Goal: Task Accomplishment & Management: Use online tool/utility

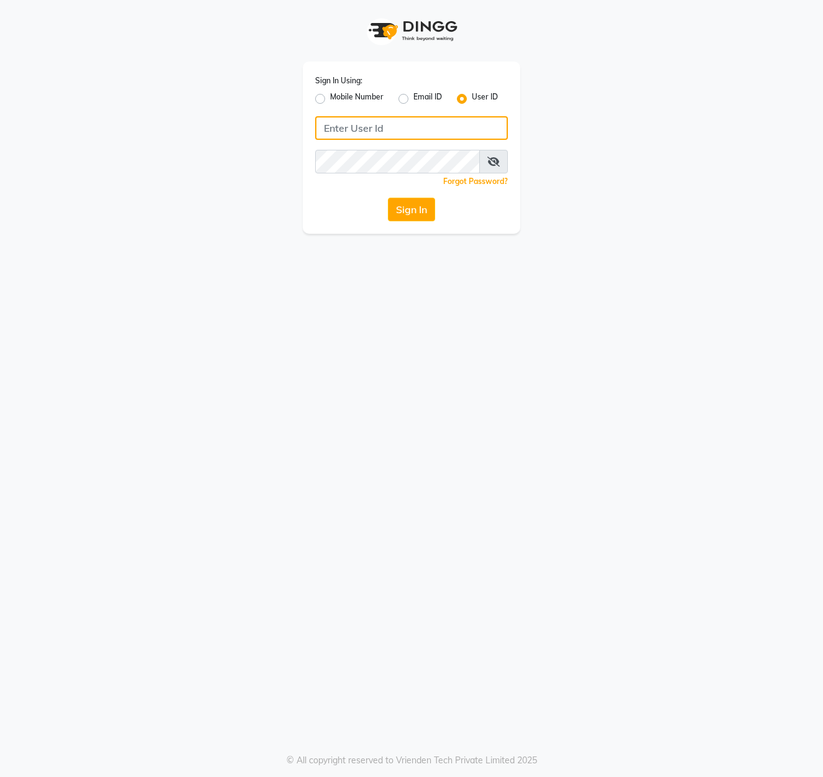
type input "marria123"
click at [414, 203] on button "Sign In" at bounding box center [411, 210] width 47 height 24
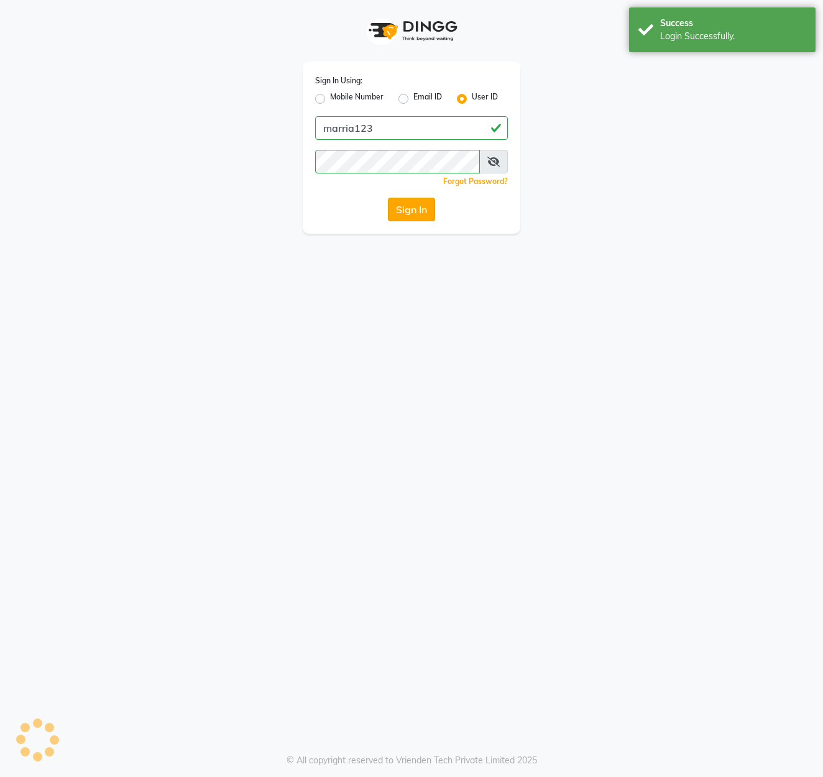
click at [403, 214] on button "Sign In" at bounding box center [411, 210] width 47 height 24
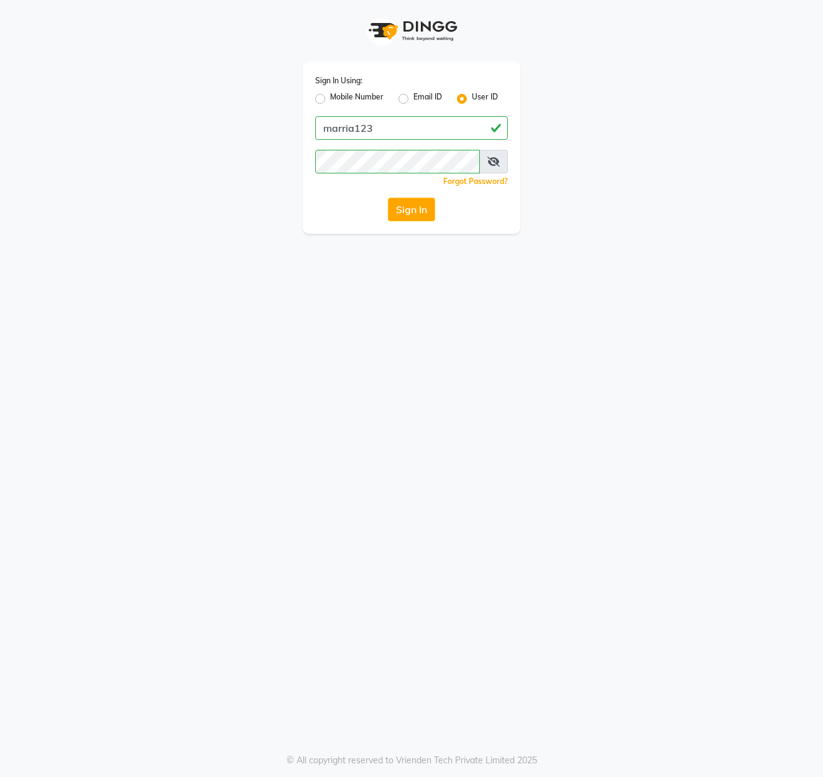
click at [403, 214] on button "Sign In" at bounding box center [411, 210] width 47 height 24
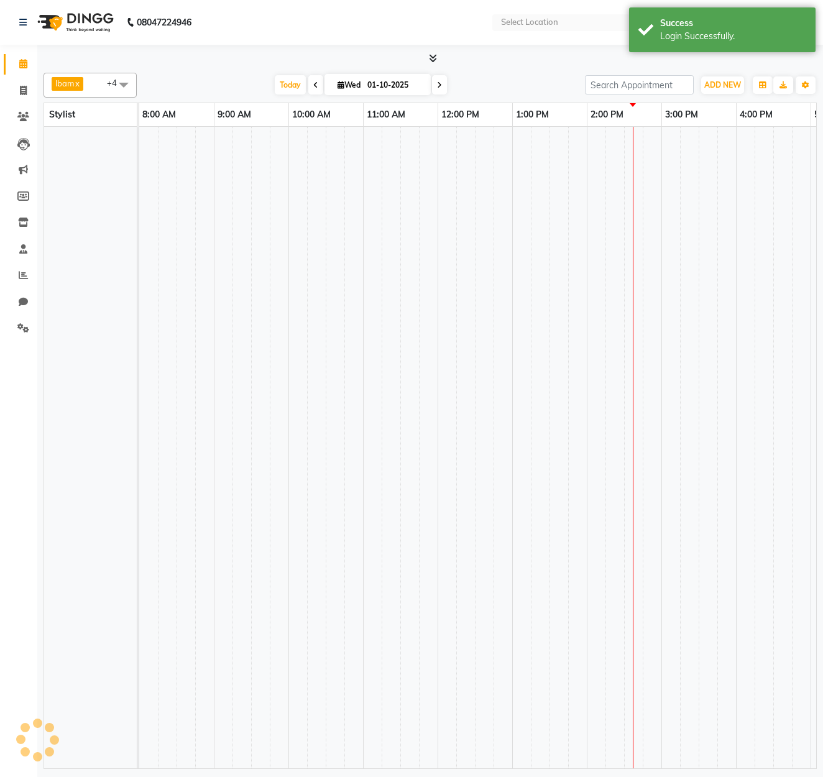
select select "en"
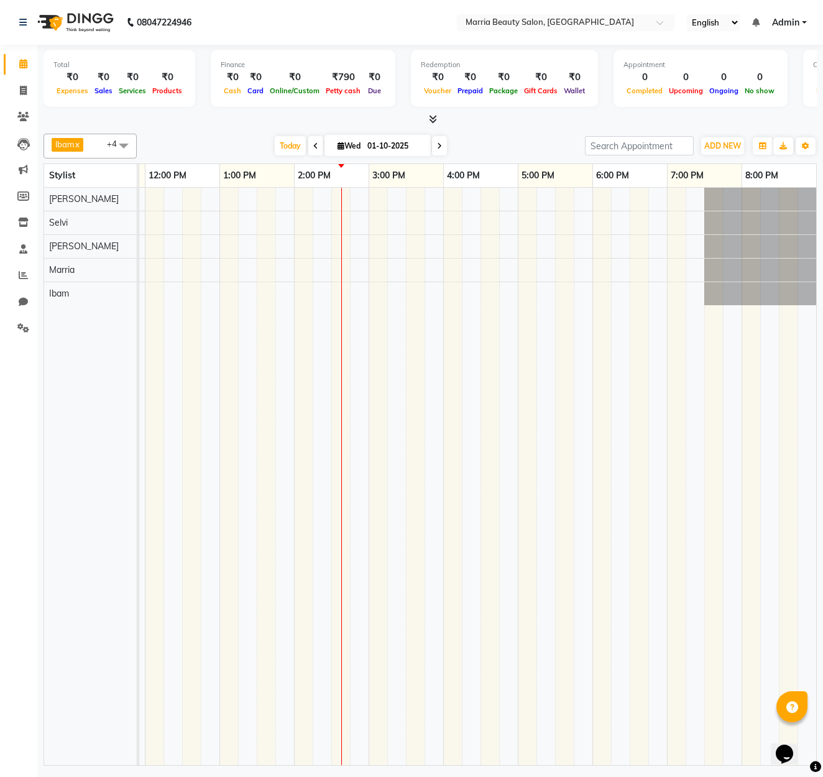
click at [430, 122] on icon at bounding box center [433, 118] width 8 height 9
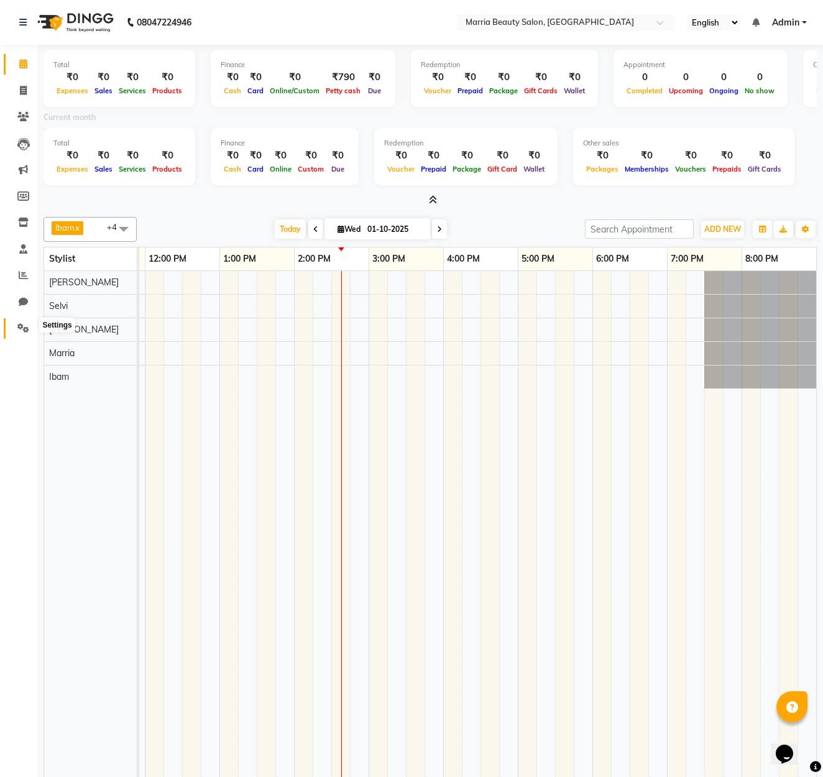
click at [18, 324] on icon at bounding box center [23, 327] width 12 height 9
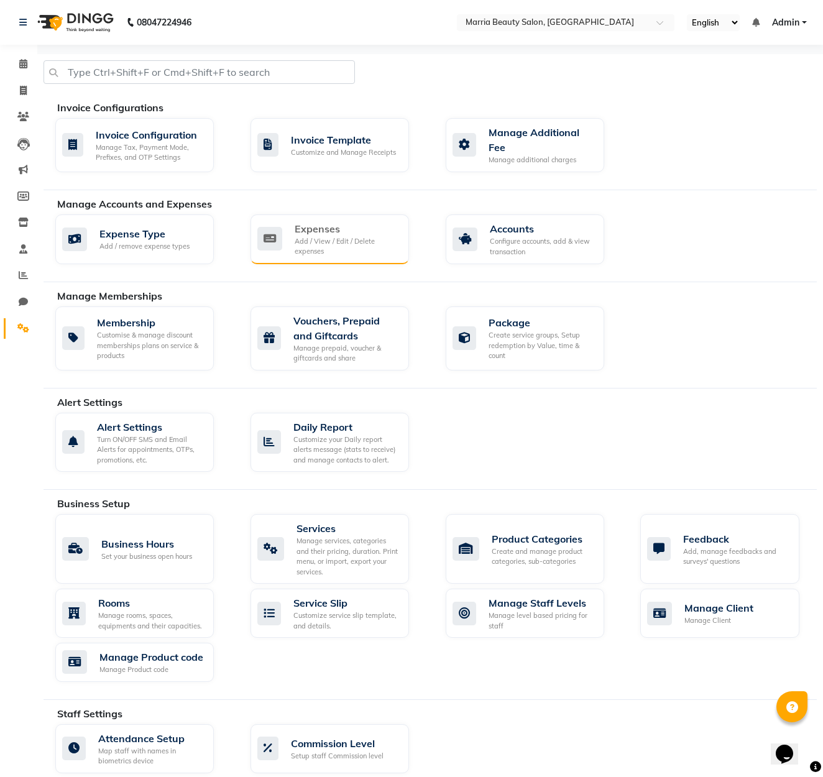
click at [301, 226] on div "Expenses" at bounding box center [346, 228] width 104 height 15
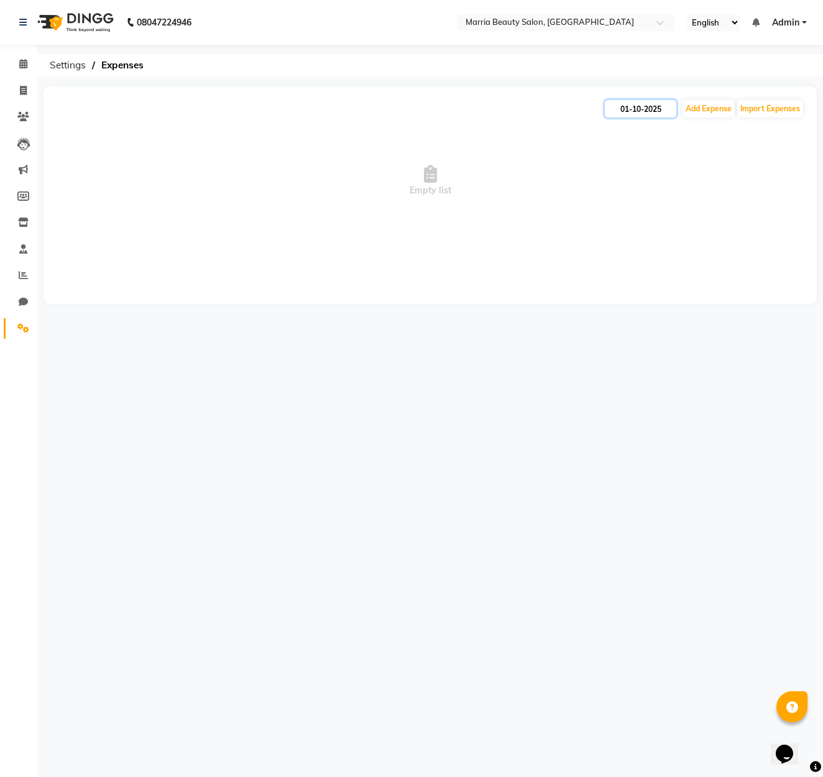
click at [641, 114] on input "01-10-2025" at bounding box center [639, 108] width 71 height 17
select select "10"
select select "2025"
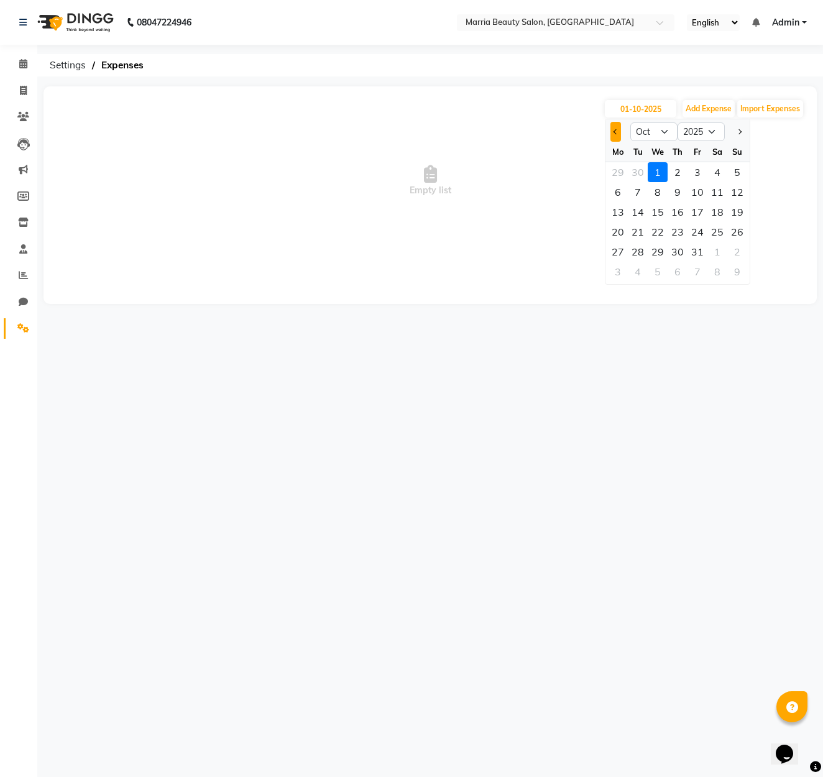
click at [613, 134] on button "Previous month" at bounding box center [615, 132] width 11 height 20
select select "9"
click at [621, 228] on div "22" at bounding box center [618, 232] width 20 height 20
type input "[DATE]"
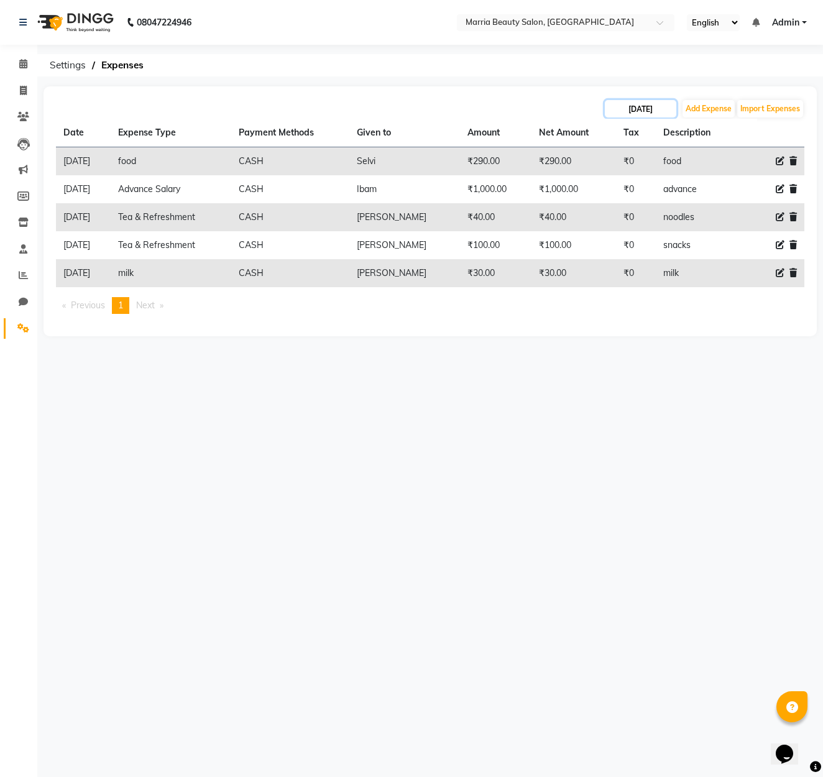
click at [639, 114] on input "[DATE]" at bounding box center [639, 108] width 71 height 17
select select "9"
select select "2025"
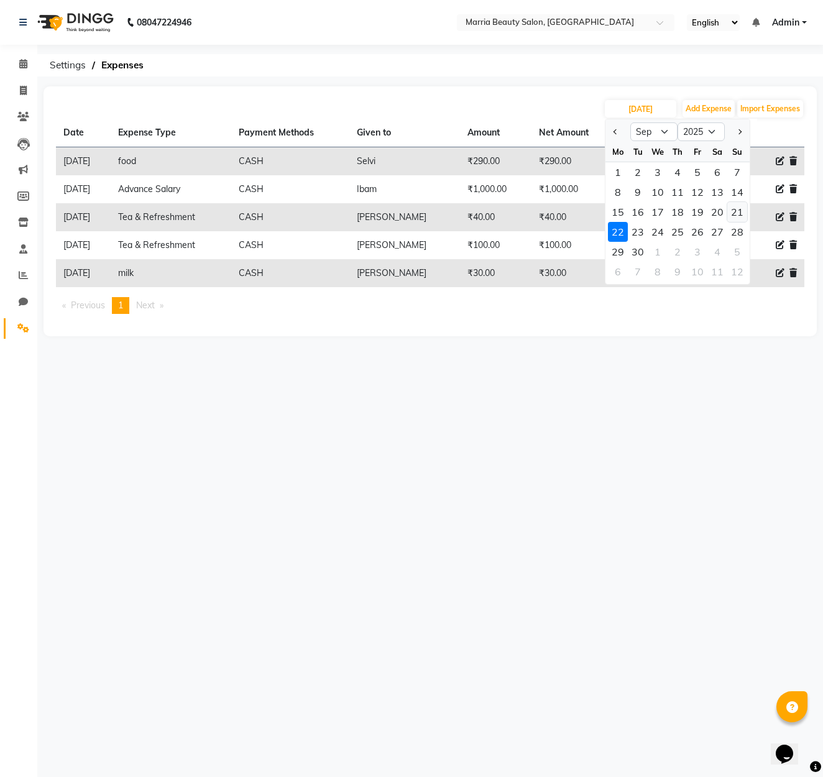
click at [737, 214] on div "21" at bounding box center [737, 212] width 20 height 20
type input "[DATE]"
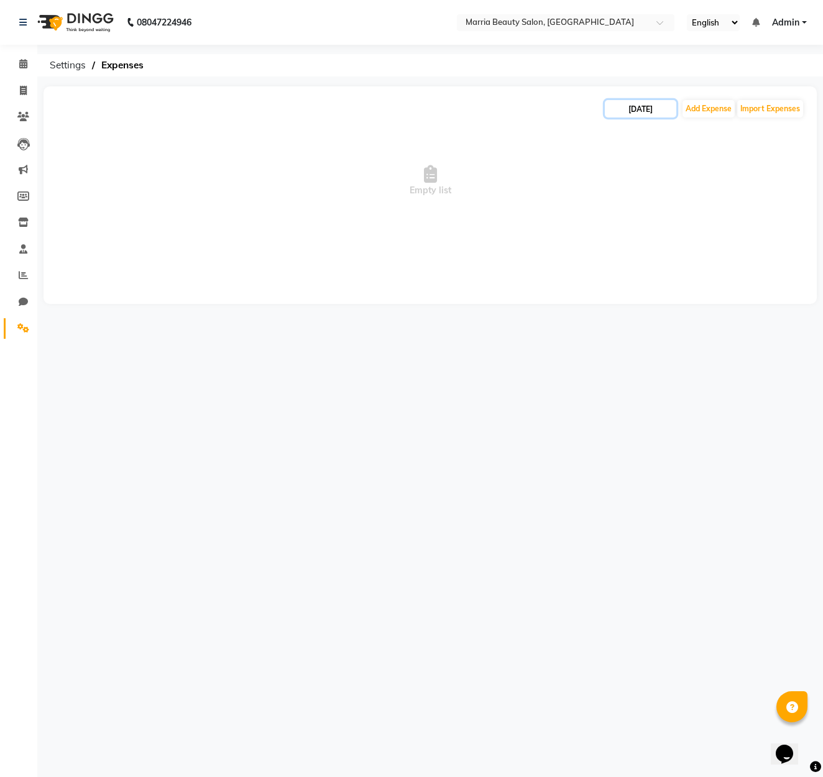
click at [646, 101] on input "[DATE]" at bounding box center [639, 108] width 71 height 17
select select "9"
select select "2025"
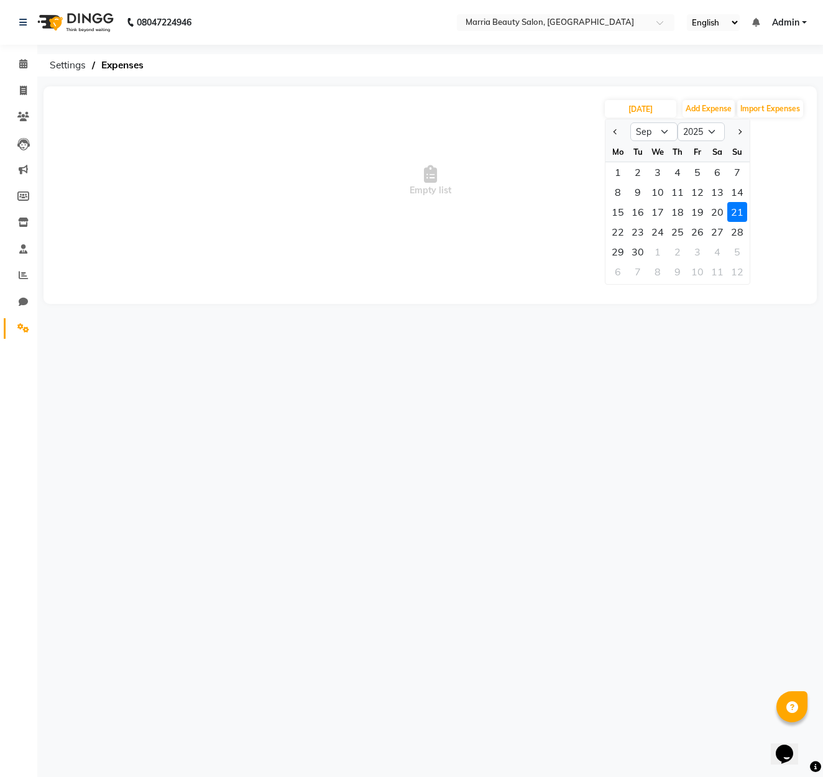
click at [640, 239] on div "23" at bounding box center [637, 232] width 20 height 20
type input "[DATE]"
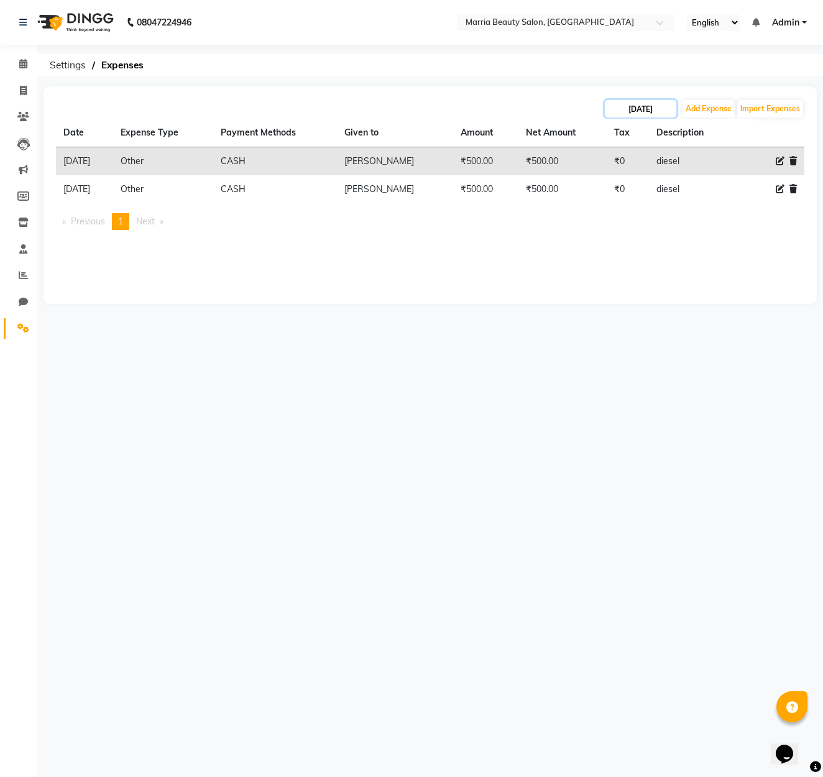
click at [650, 109] on input "[DATE]" at bounding box center [639, 108] width 71 height 17
select select "9"
select select "2025"
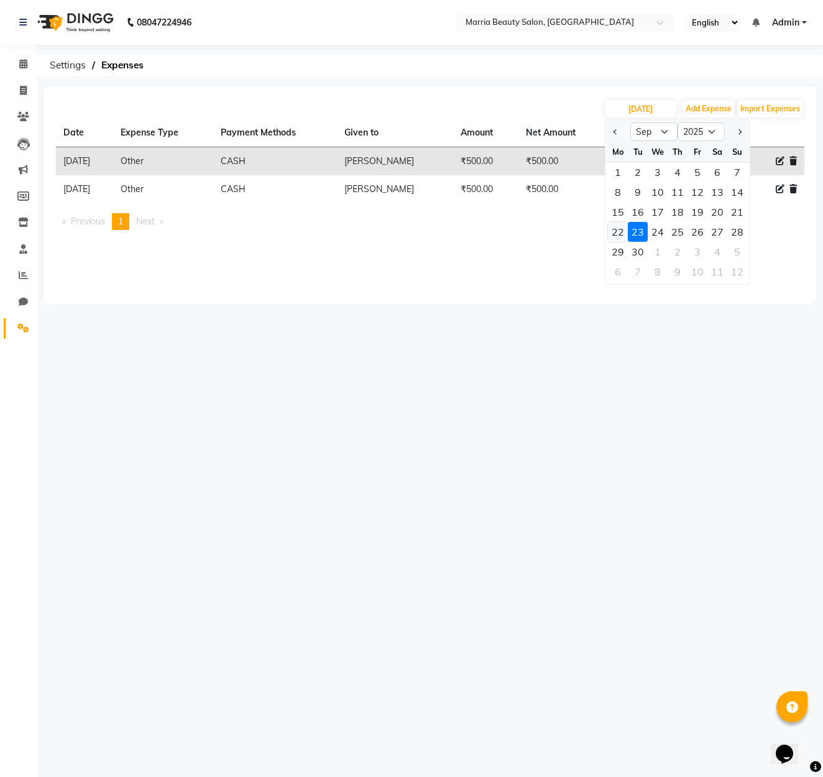
click at [617, 222] on div "22" at bounding box center [618, 232] width 20 height 20
type input "[DATE]"
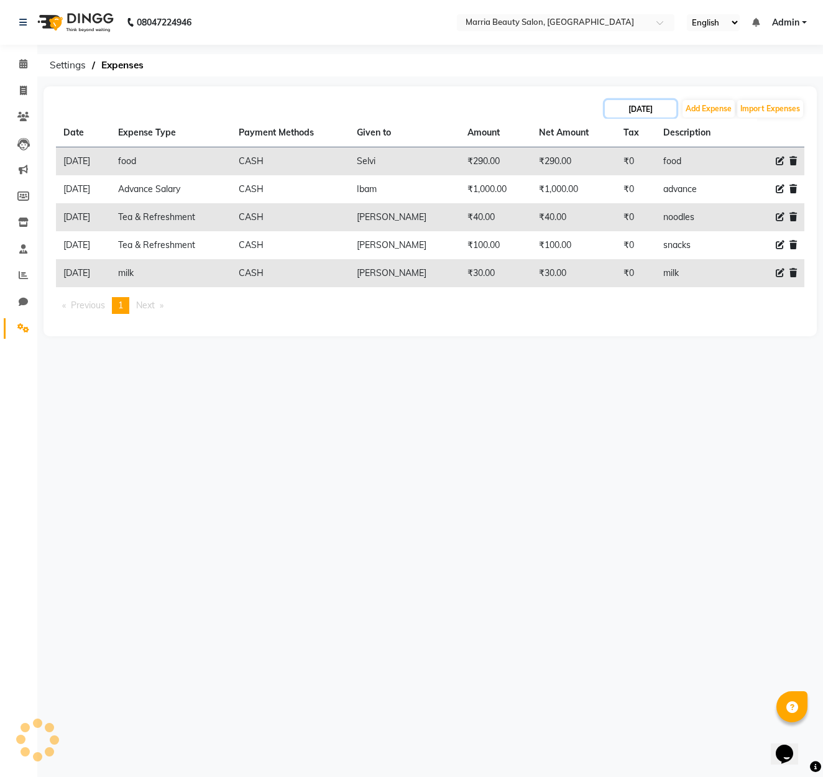
click at [642, 107] on input "[DATE]" at bounding box center [639, 108] width 71 height 17
select select "9"
select select "2025"
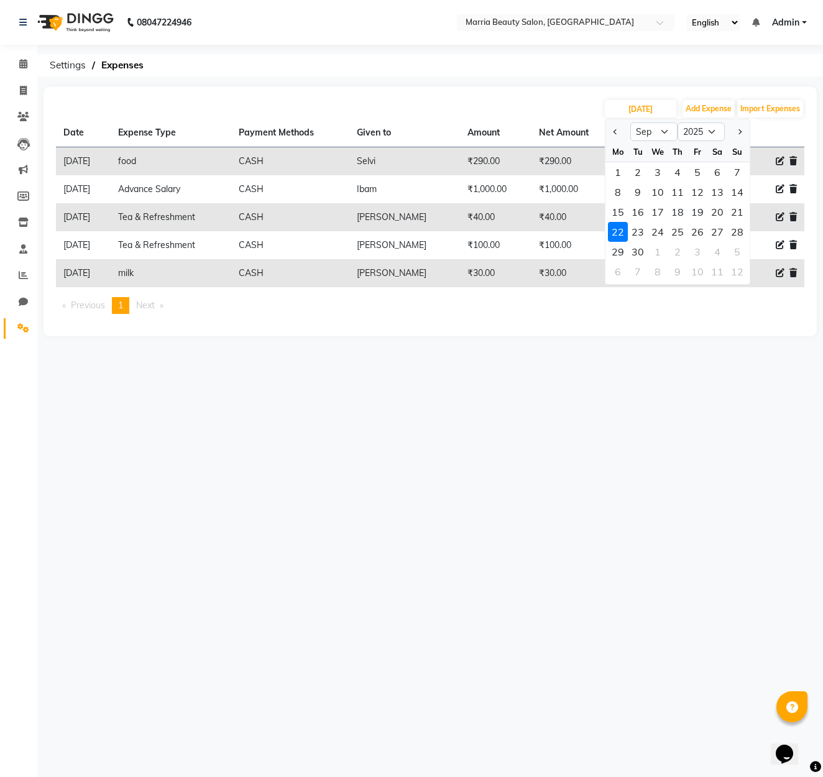
click at [657, 235] on div "24" at bounding box center [657, 232] width 20 height 20
type input "[DATE]"
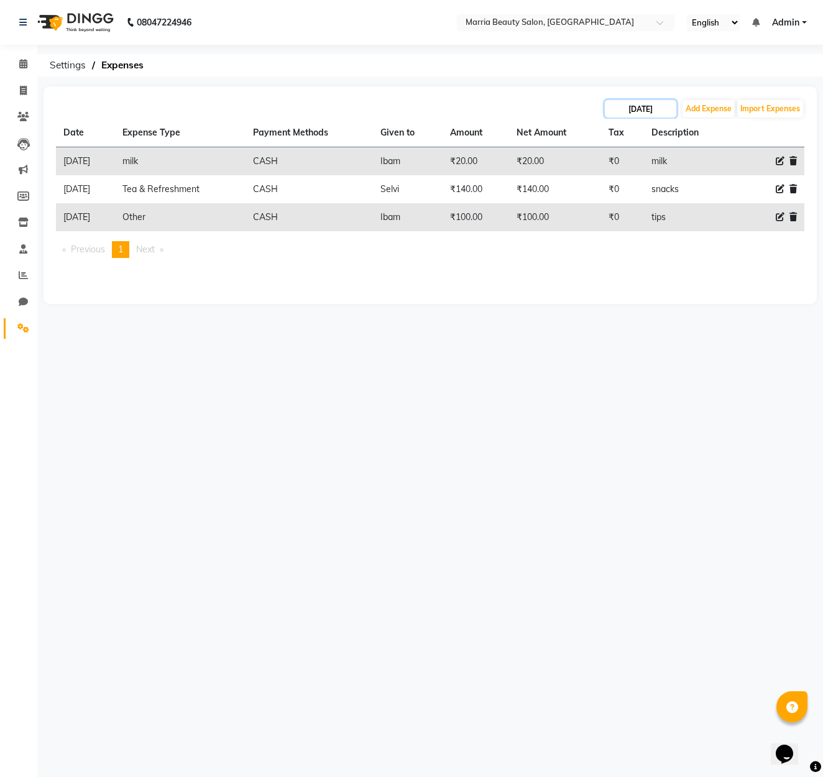
click at [650, 103] on input "[DATE]" at bounding box center [639, 108] width 71 height 17
select select "9"
select select "2025"
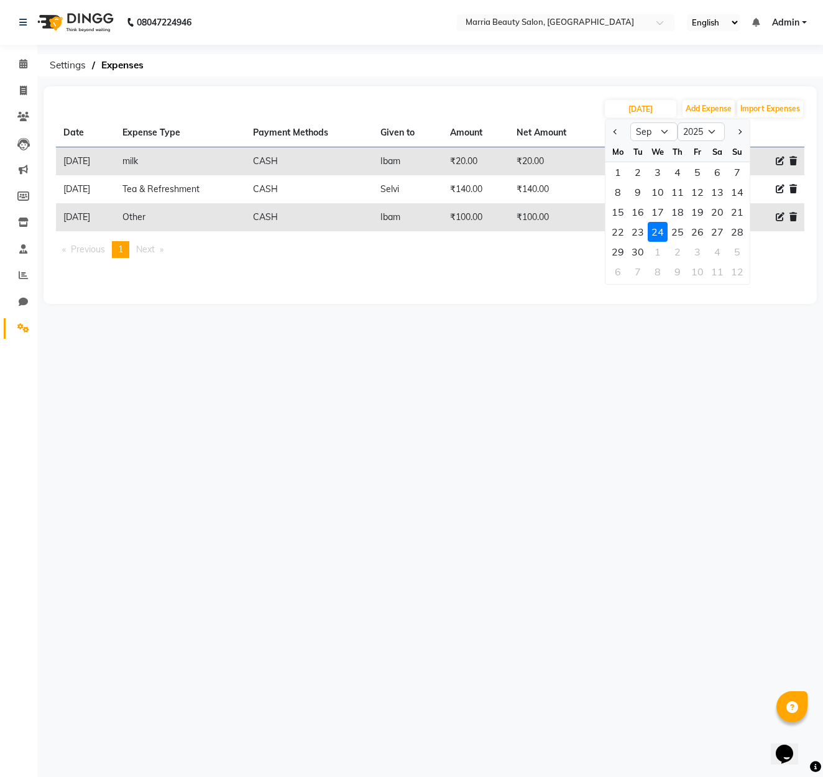
scroll to position [-1, 0]
click at [732, 312] on main "[DATE] Jan Feb Mar Apr May Jun [DATE] Aug Sep Oct Nov [DATE] 2016 2017 2018 201…" at bounding box center [429, 204] width 785 height 236
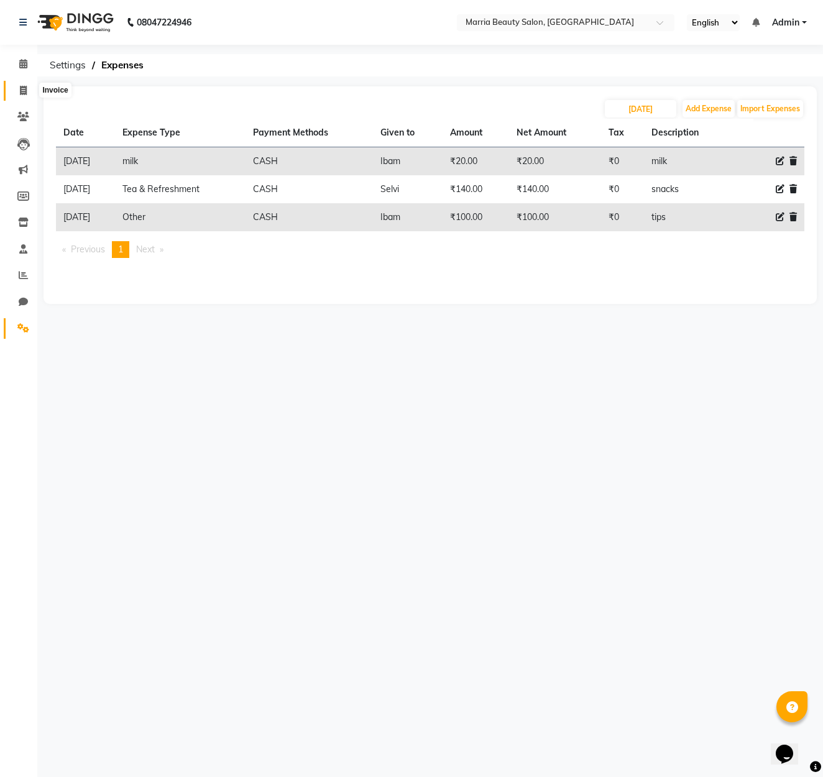
click at [20, 92] on icon at bounding box center [23, 90] width 7 height 9
select select "service"
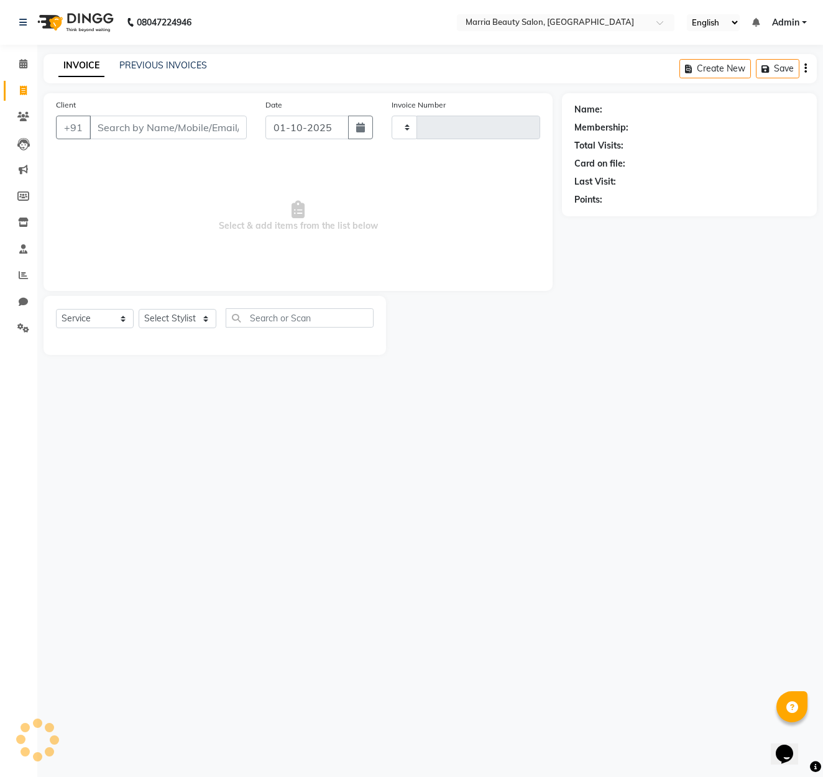
type input "1123"
select select "8343"
click at [24, 63] on icon at bounding box center [23, 63] width 8 height 9
